Goal: Task Accomplishment & Management: Complete application form

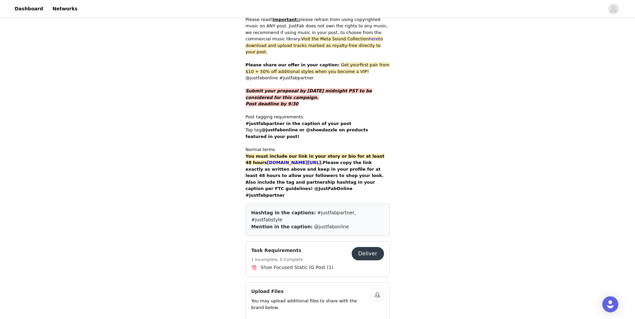
scroll to position [433, 0]
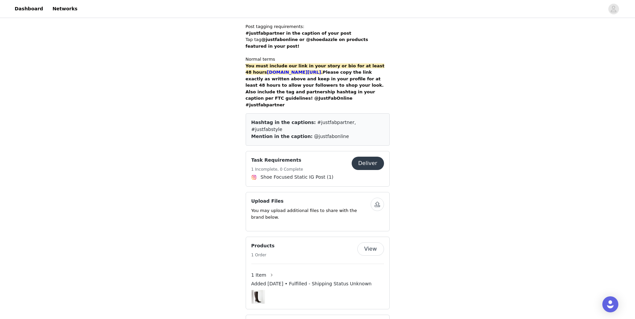
click at [369, 157] on button "Deliver" at bounding box center [367, 163] width 32 height 13
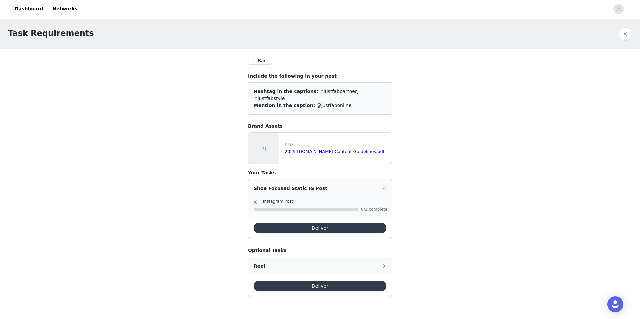
click at [330, 223] on button "Deliver" at bounding box center [319, 228] width 133 height 11
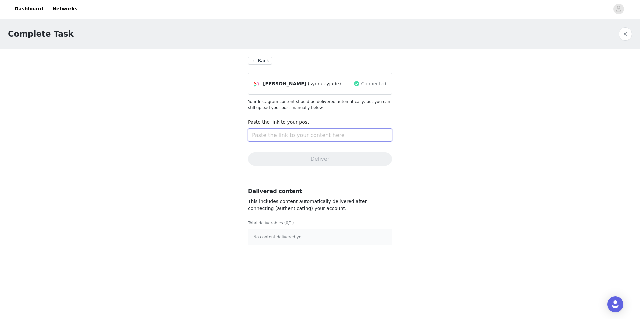
click at [298, 131] on input "text" at bounding box center [320, 134] width 144 height 13
paste input "[URL][PERSON_NAME][DOMAIN_NAME]"
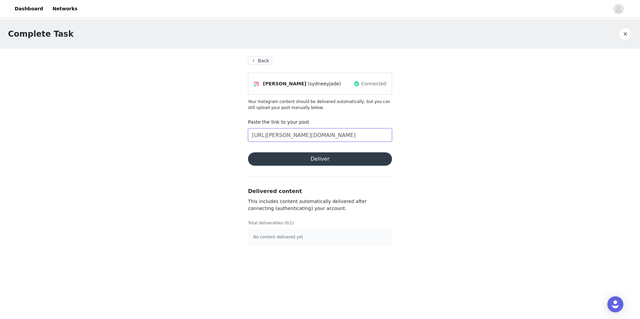
type input "[URL][PERSON_NAME][DOMAIN_NAME]"
click at [306, 156] on button "Deliver" at bounding box center [320, 158] width 144 height 13
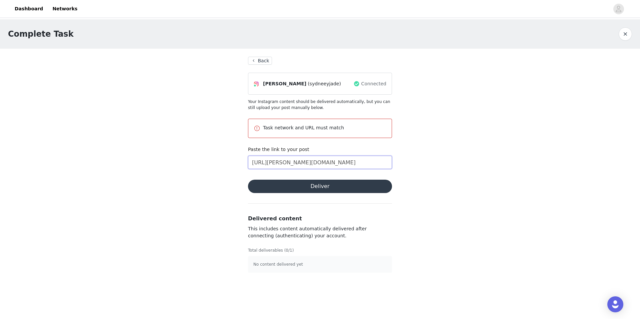
drag, startPoint x: 384, startPoint y: 162, endPoint x: 113, endPoint y: 156, distance: 271.9
click at [113, 156] on div "Complete Task Back [PERSON_NAME] (sydneeyjade) Connected Your Instagram content…" at bounding box center [320, 149] width 640 height 261
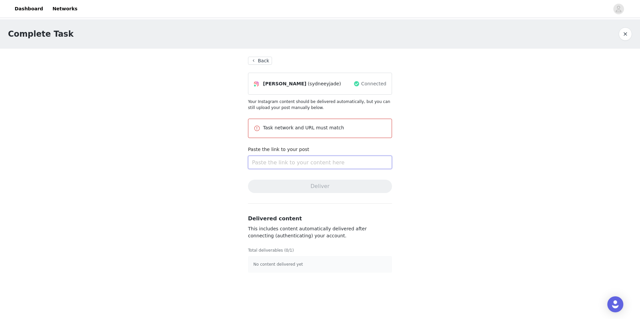
paste input "[URL][DOMAIN_NAME]"
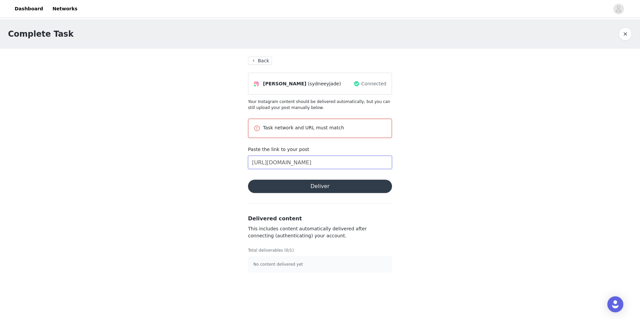
scroll to position [0, 128]
type input "[URL][DOMAIN_NAME]"
click at [307, 179] on section "Back [PERSON_NAME] (sydneeyjade) Connected Your Instagram content should be del…" at bounding box center [320, 165] width 160 height 232
click at [308, 186] on button "Deliver" at bounding box center [320, 186] width 144 height 13
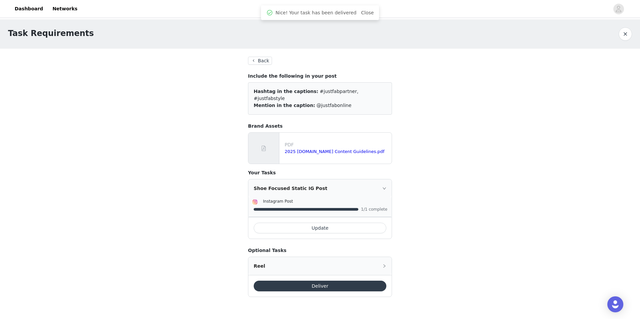
click at [185, 119] on div "Task Requirements Back Include the following in your post Hashtag in the captio…" at bounding box center [320, 165] width 640 height 293
click at [258, 60] on button "Back" at bounding box center [260, 61] width 24 height 8
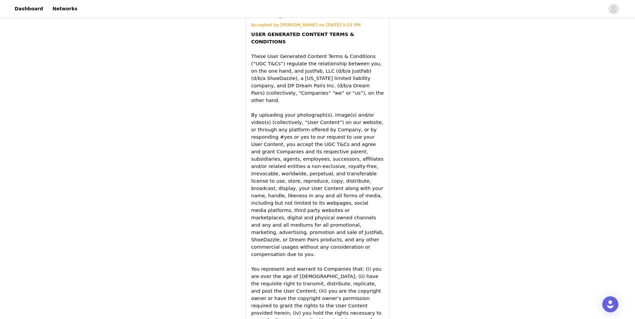
scroll to position [899, 0]
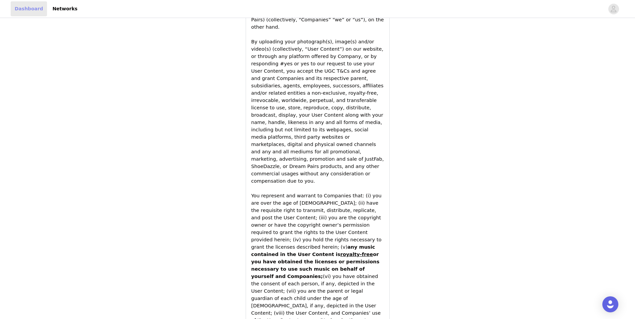
click at [37, 11] on link "Dashboard" at bounding box center [29, 8] width 36 height 15
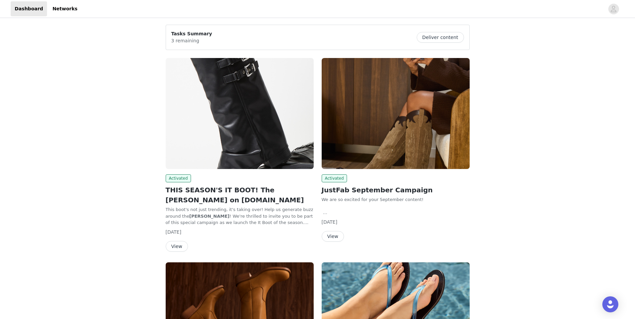
click at [251, 101] on img at bounding box center [240, 113] width 148 height 111
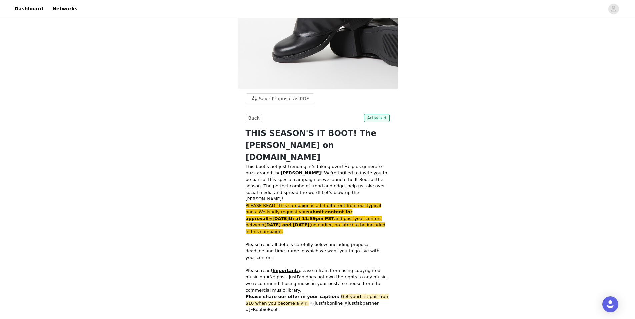
scroll to position [167, 0]
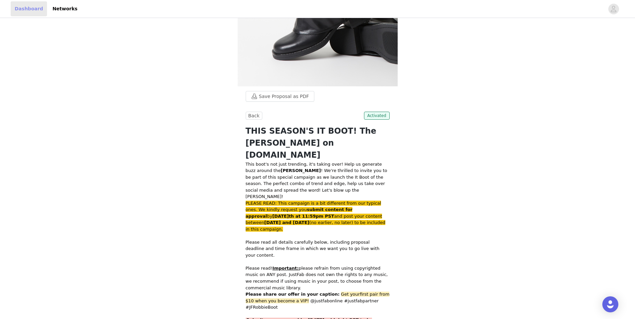
click at [16, 7] on link "Dashboard" at bounding box center [29, 8] width 36 height 15
